Goal: Task Accomplishment & Management: Manage account settings

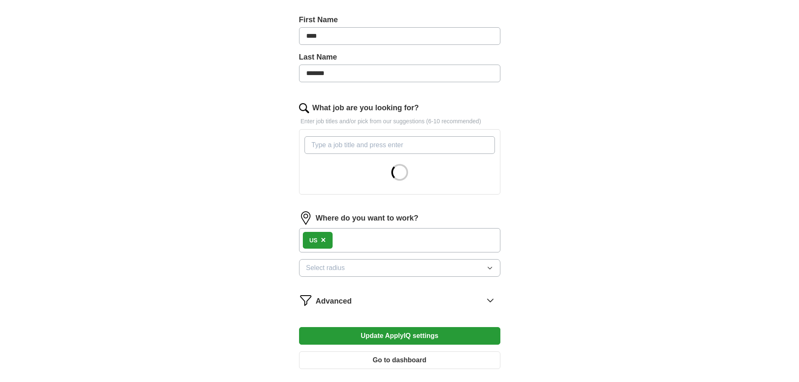
scroll to position [183, 0]
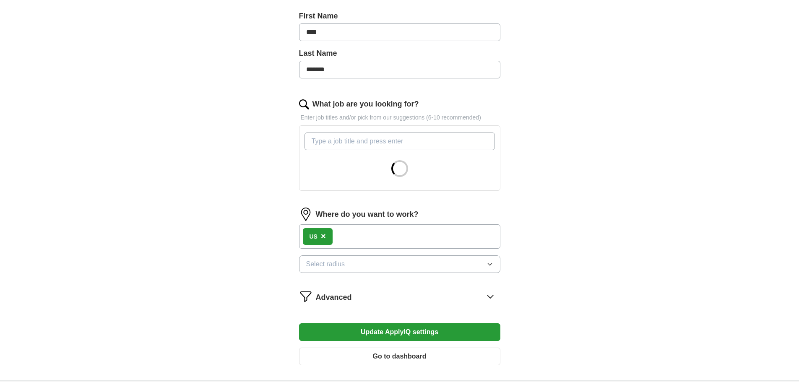
click at [376, 237] on div "US ×" at bounding box center [399, 237] width 201 height 24
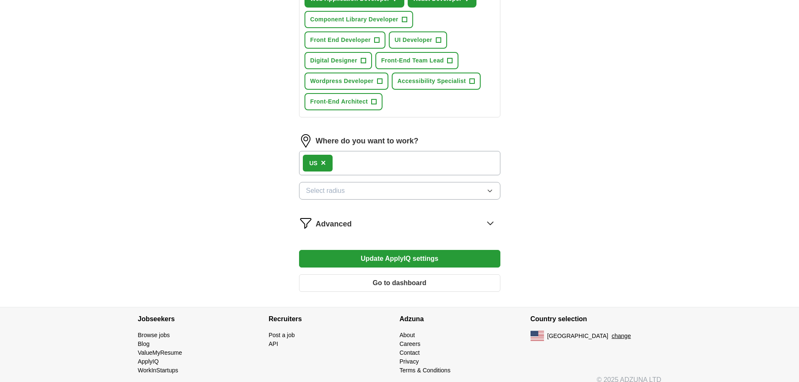
scroll to position [418, 0]
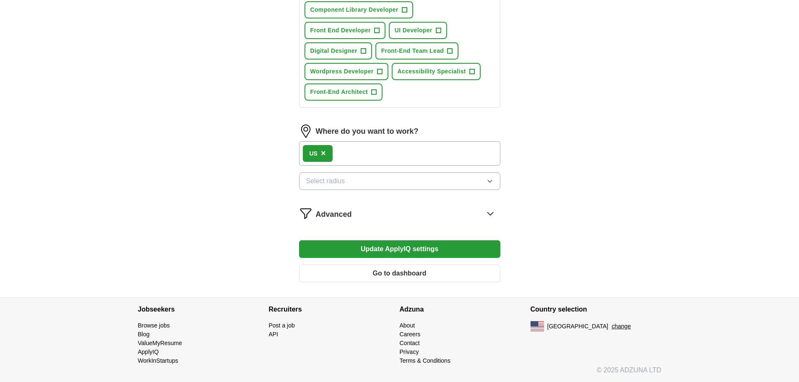
click at [367, 154] on div "US ×" at bounding box center [399, 153] width 201 height 24
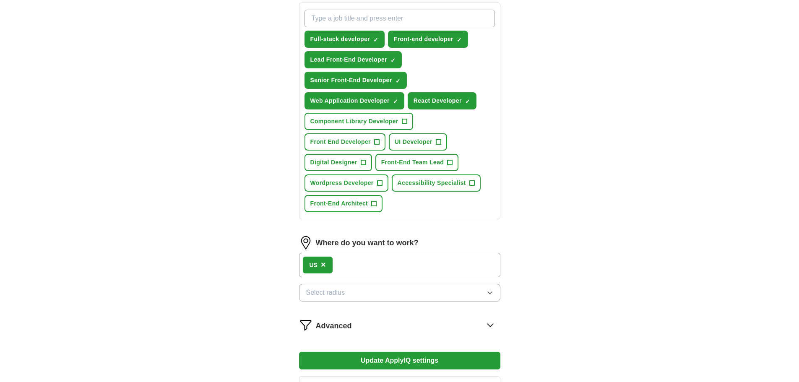
scroll to position [244, 0]
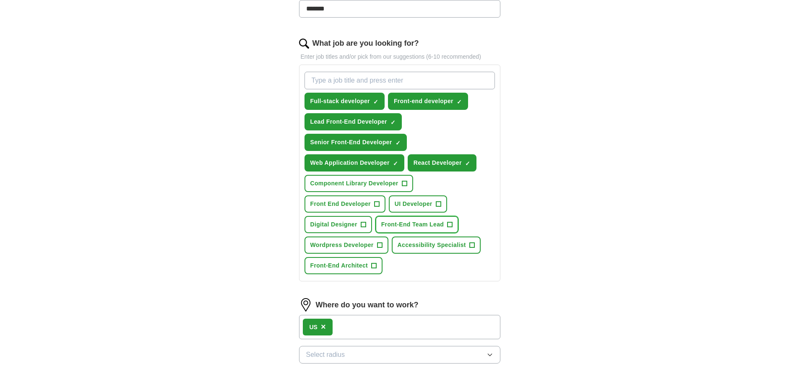
click at [453, 225] on span "+" at bounding box center [449, 224] width 5 height 5
click at [439, 207] on span "+" at bounding box center [438, 204] width 5 height 7
click at [404, 182] on span "+" at bounding box center [404, 183] width 5 height 7
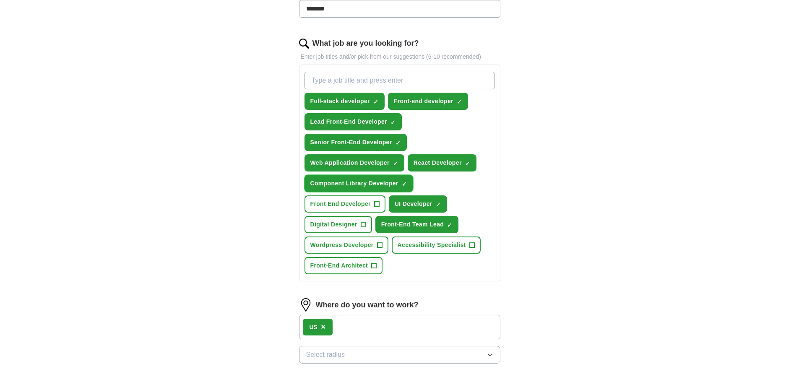
click at [0, 0] on span "×" at bounding box center [0, 0] width 0 height 0
click at [406, 181] on span "+" at bounding box center [404, 183] width 5 height 7
click at [377, 202] on span "+" at bounding box center [376, 204] width 5 height 7
click at [358, 223] on button "Digital Designer +" at bounding box center [339, 224] width 68 height 17
click at [0, 0] on span "×" at bounding box center [0, 0] width 0 height 0
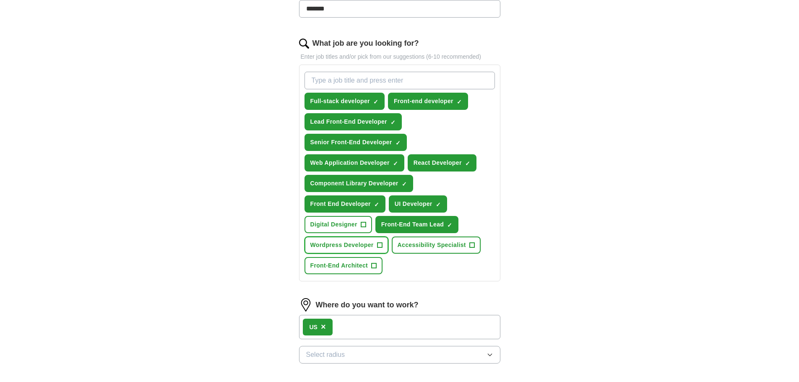
click at [378, 245] on span "+" at bounding box center [379, 245] width 5 height 7
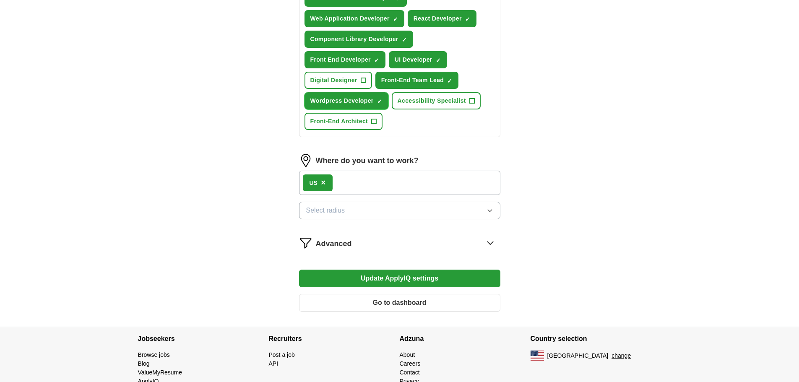
scroll to position [418, 0]
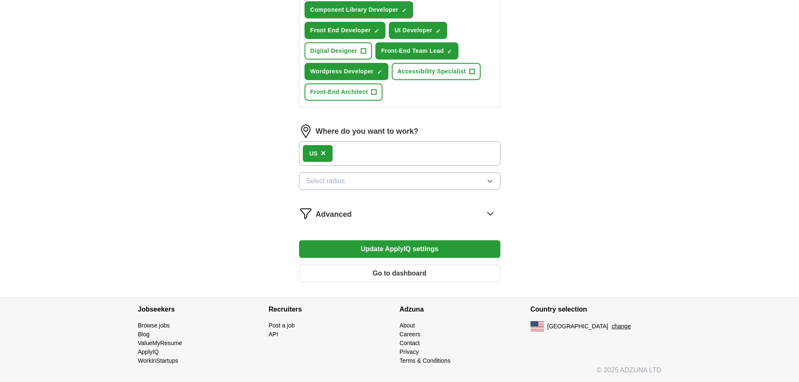
click at [434, 243] on button "Update ApplyIQ settings" at bounding box center [399, 249] width 201 height 18
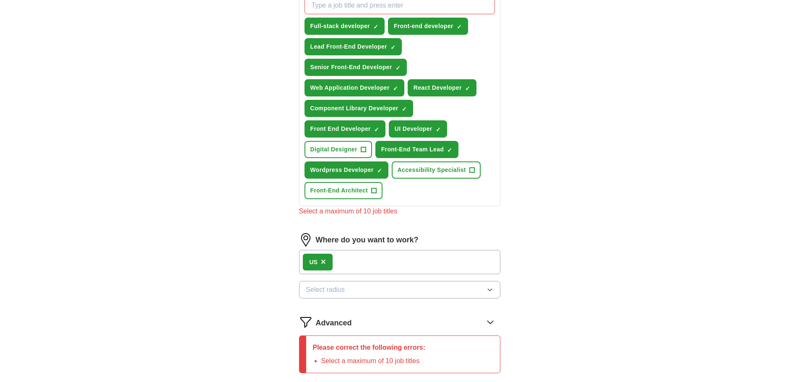
scroll to position [298, 0]
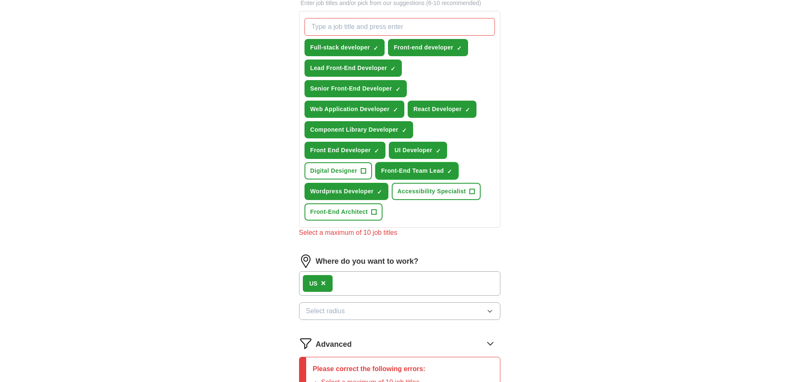
click at [0, 0] on span "×" at bounding box center [0, 0] width 0 height 0
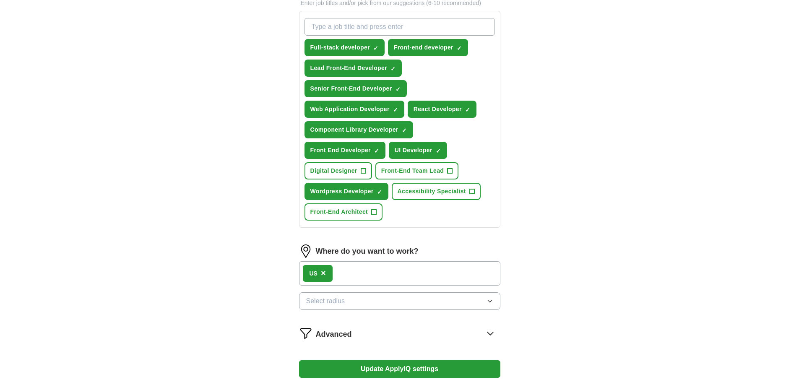
click at [415, 375] on button "Update ApplyIQ settings" at bounding box center [399, 369] width 201 height 18
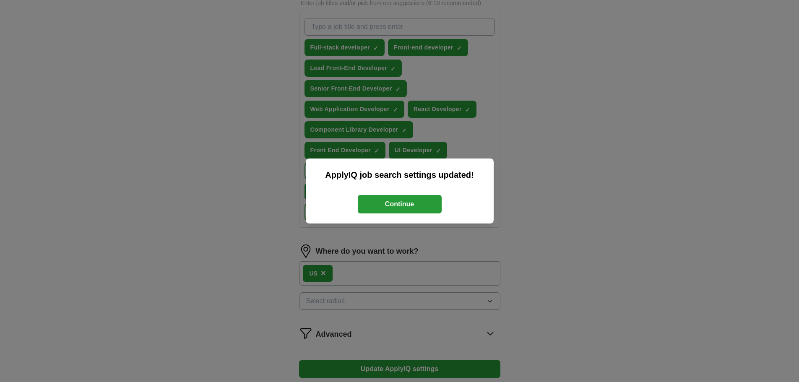
click at [398, 205] on button "Continue" at bounding box center [400, 204] width 84 height 18
